Goal: Task Accomplishment & Management: Use online tool/utility

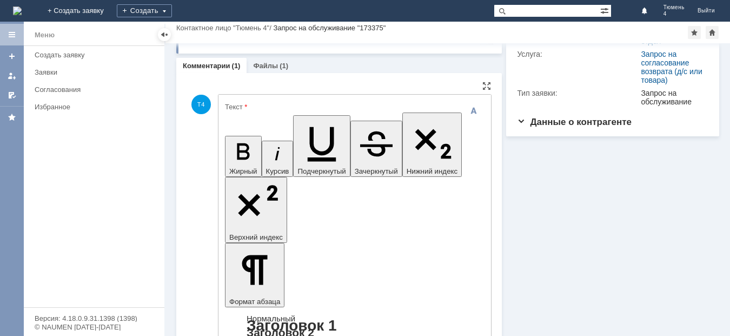
scroll to position [155, 0]
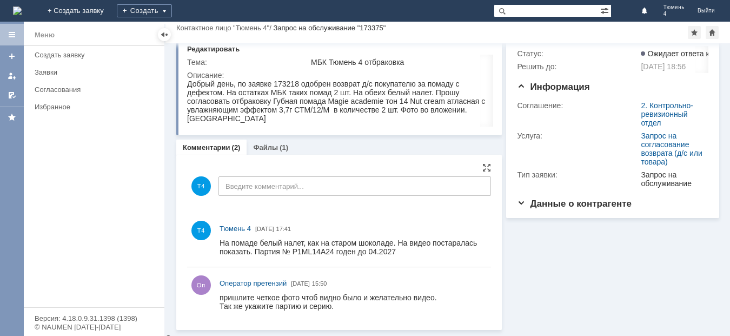
scroll to position [26, 0]
click at [256, 143] on div "Файлы (1)" at bounding box center [271, 148] width 48 height 16
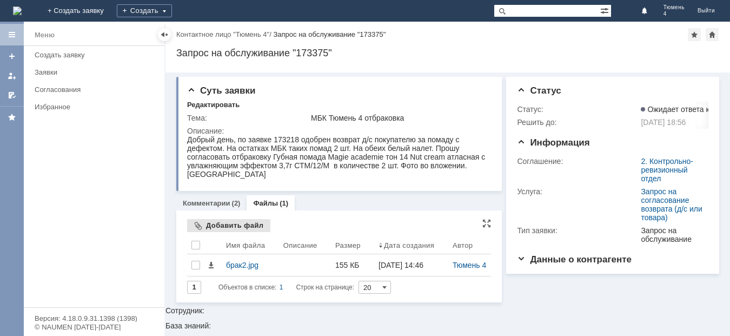
click at [223, 221] on div "Добавить файл" at bounding box center [228, 225] width 83 height 13
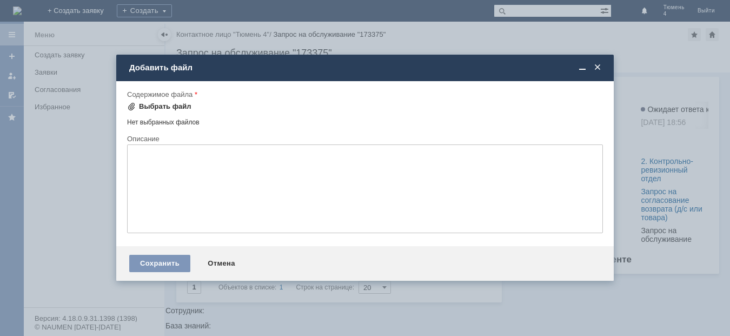
click at [162, 104] on div "Выбрать файл" at bounding box center [165, 106] width 52 height 9
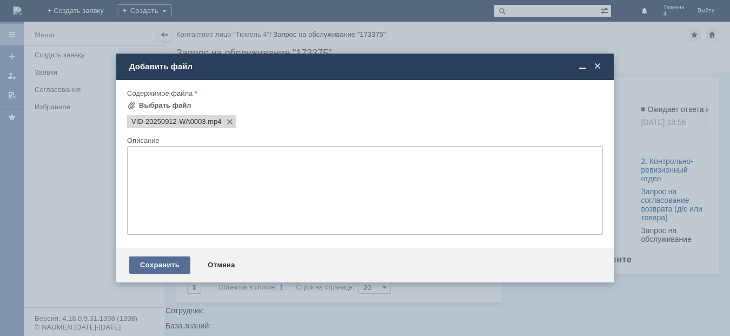
click at [170, 268] on div "Сохранить" at bounding box center [159, 264] width 61 height 17
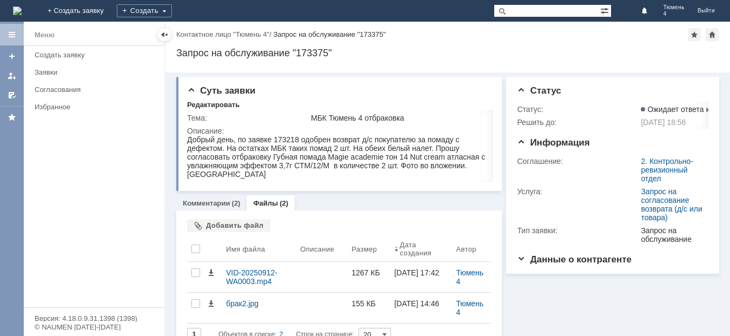
scroll to position [18, 0]
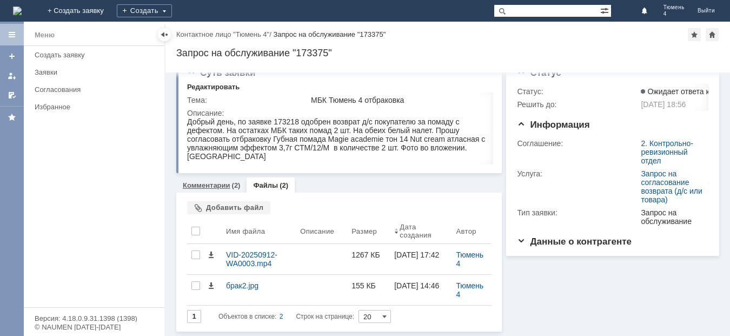
click at [196, 183] on link "Комментарии" at bounding box center [207, 185] width 48 height 8
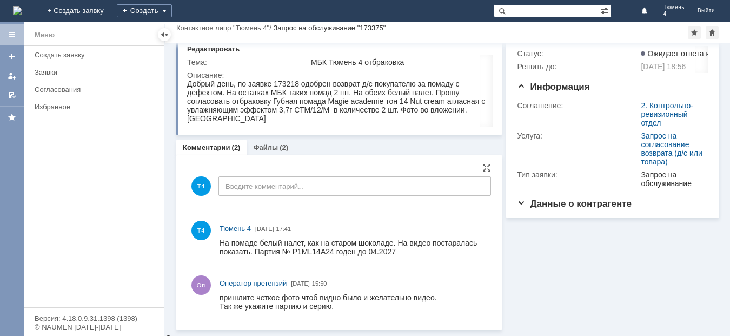
scroll to position [26, 0]
